Goal: Task Accomplishment & Management: Manage account settings

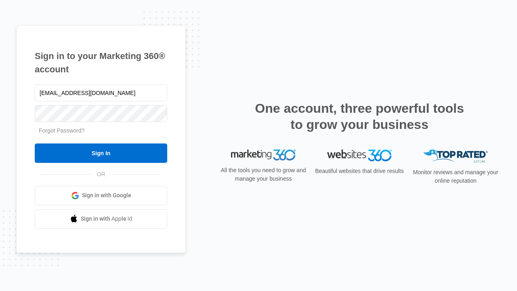
type input "[EMAIL_ADDRESS][DOMAIN_NAME]"
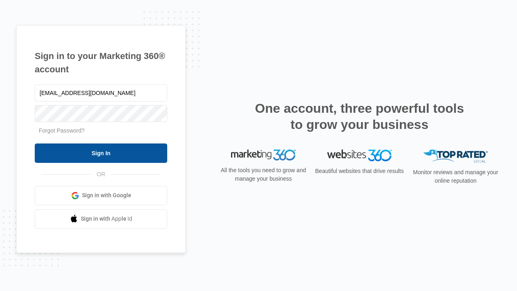
click at [101, 153] on input "Sign In" at bounding box center [101, 152] width 133 height 19
